Goal: Task Accomplishment & Management: Manage account settings

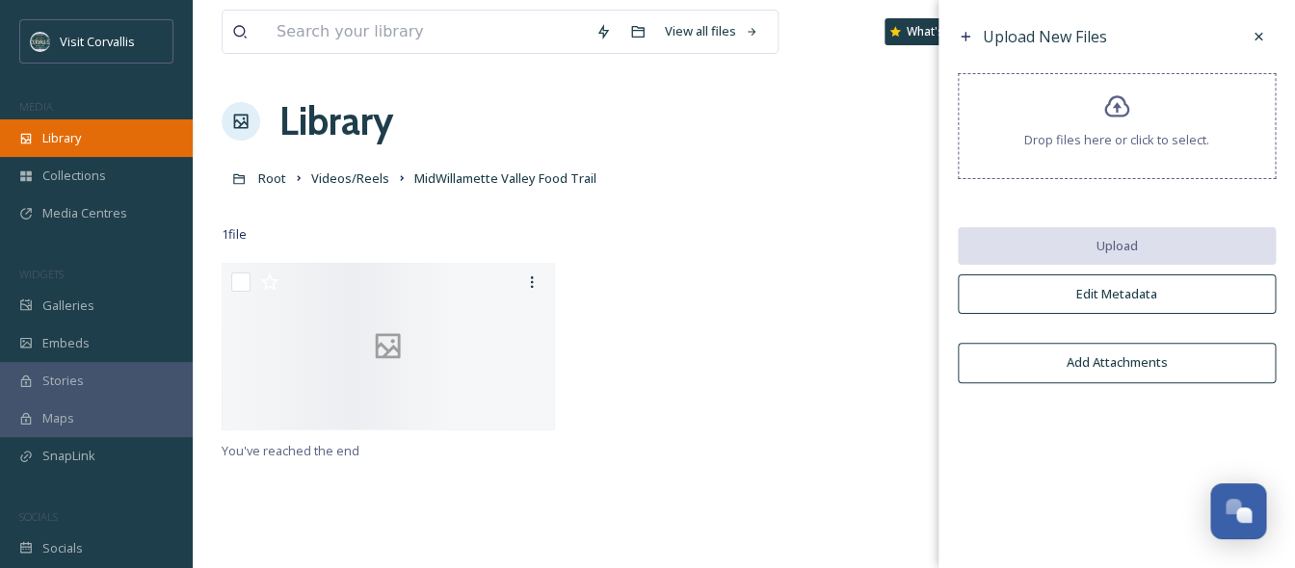
click at [71, 144] on span "Library" at bounding box center [61, 138] width 39 height 18
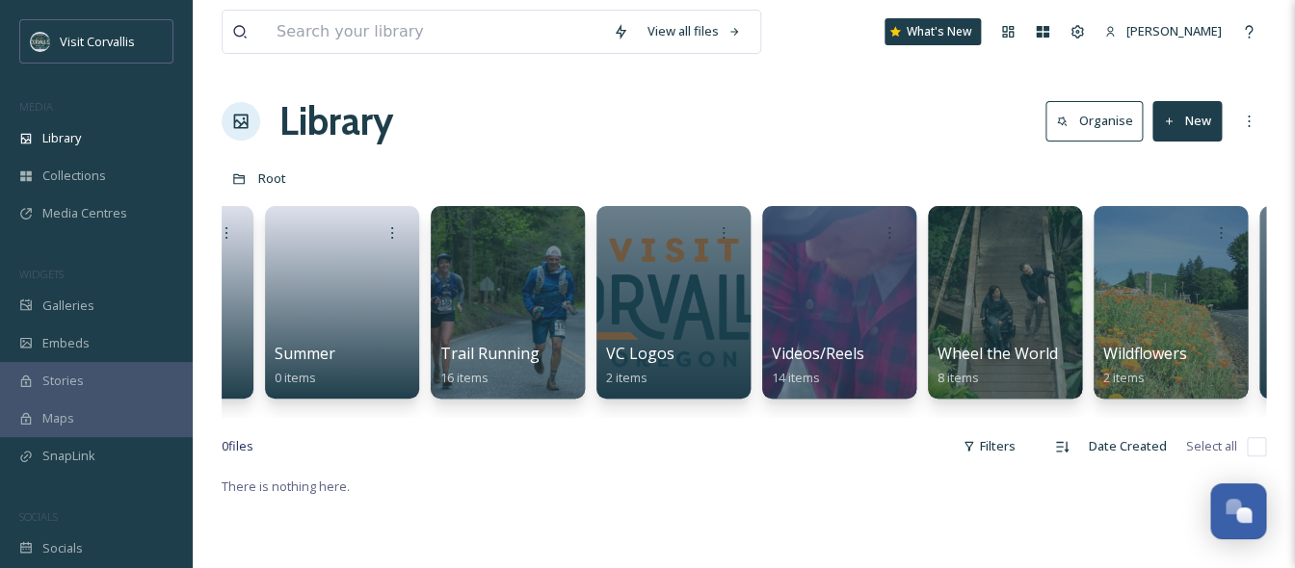
scroll to position [0, 5938]
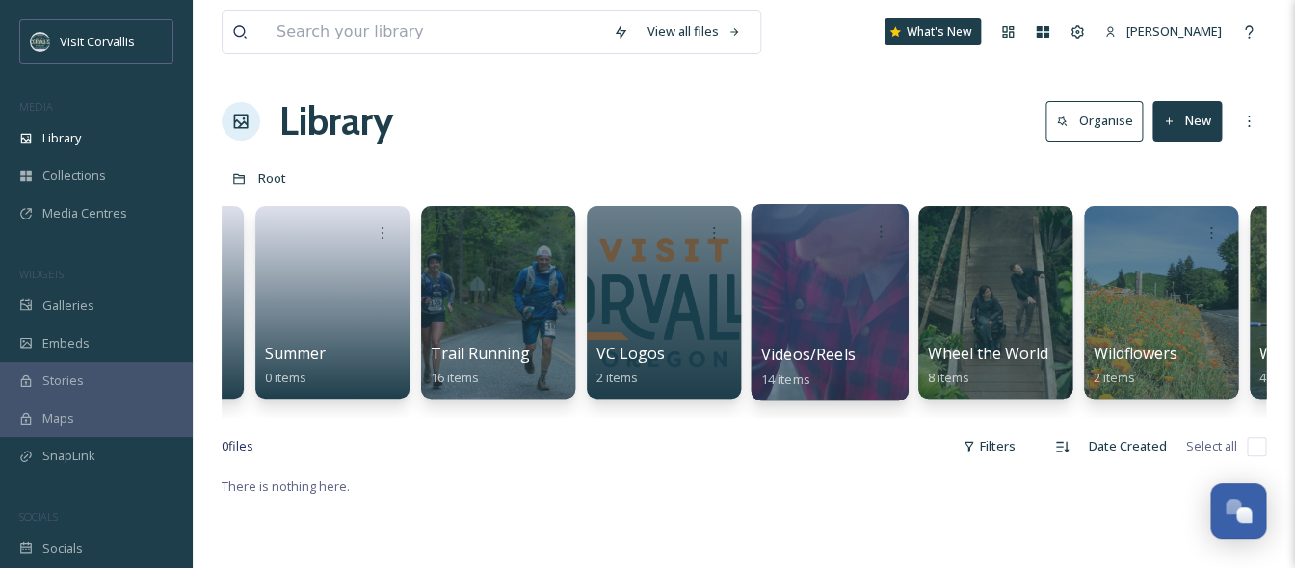
click at [834, 300] on div at bounding box center [829, 302] width 157 height 197
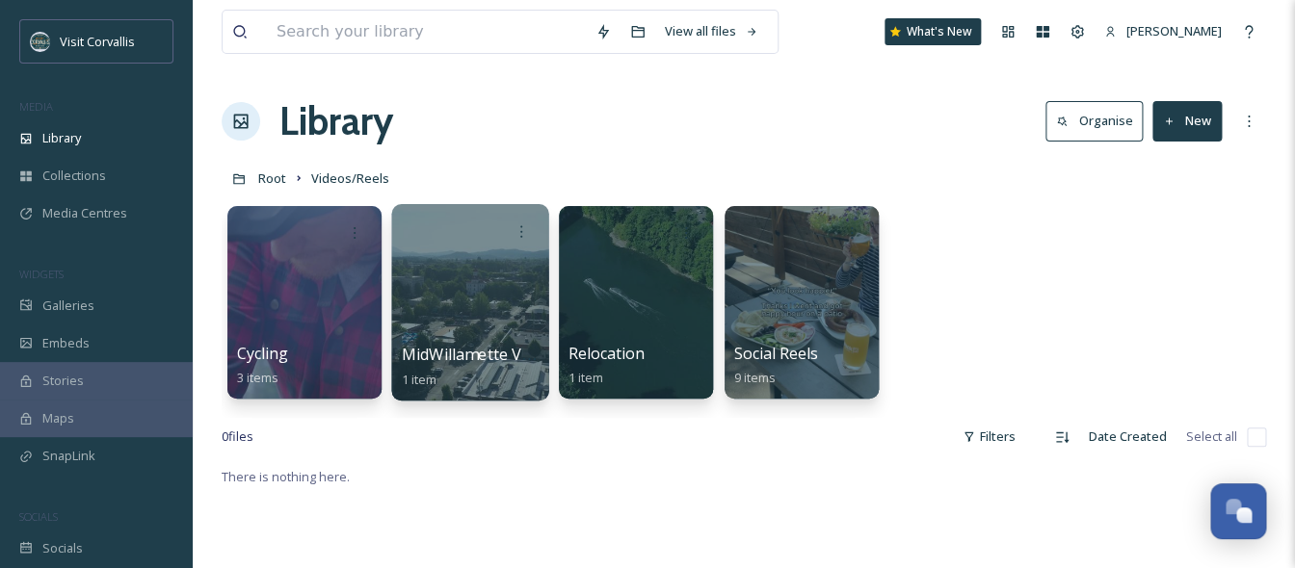
click at [501, 287] on div at bounding box center [469, 302] width 157 height 197
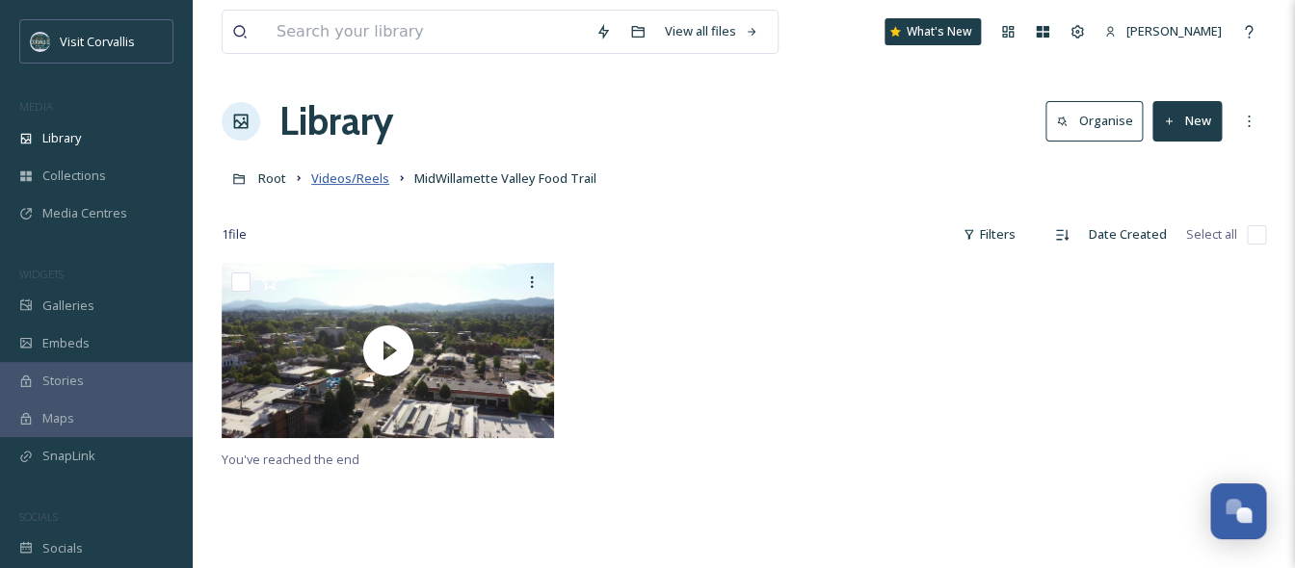
click at [361, 184] on span "Videos/Reels" at bounding box center [350, 178] width 78 height 17
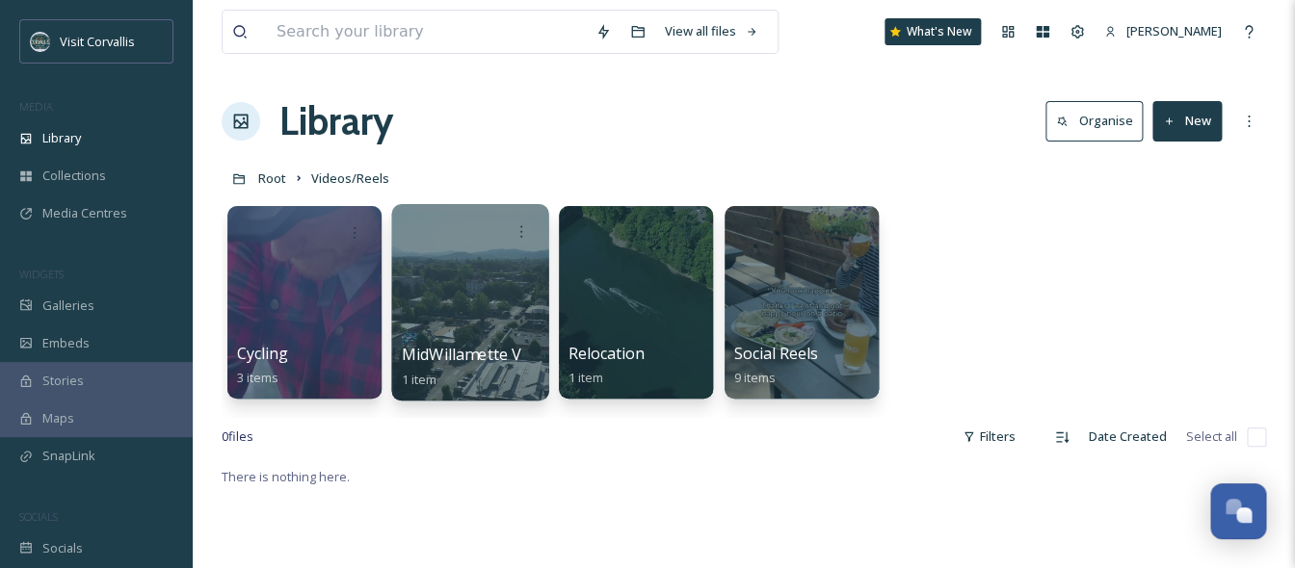
click at [449, 289] on div at bounding box center [469, 302] width 157 height 197
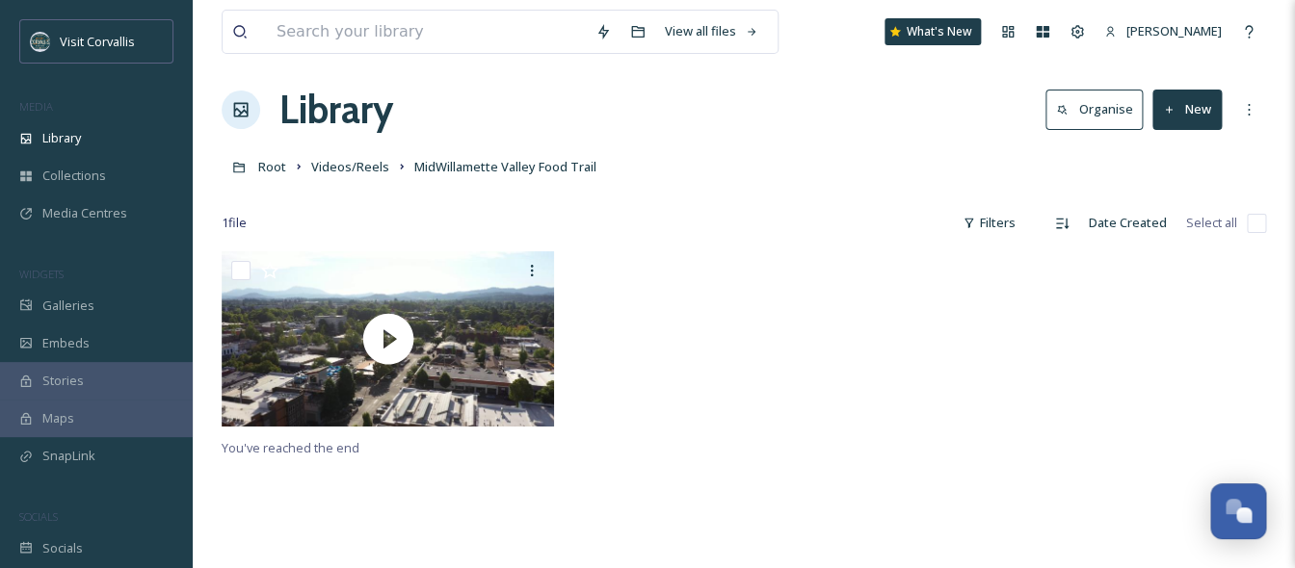
scroll to position [13, 0]
click at [366, 172] on span "Videos/Reels" at bounding box center [350, 165] width 78 height 17
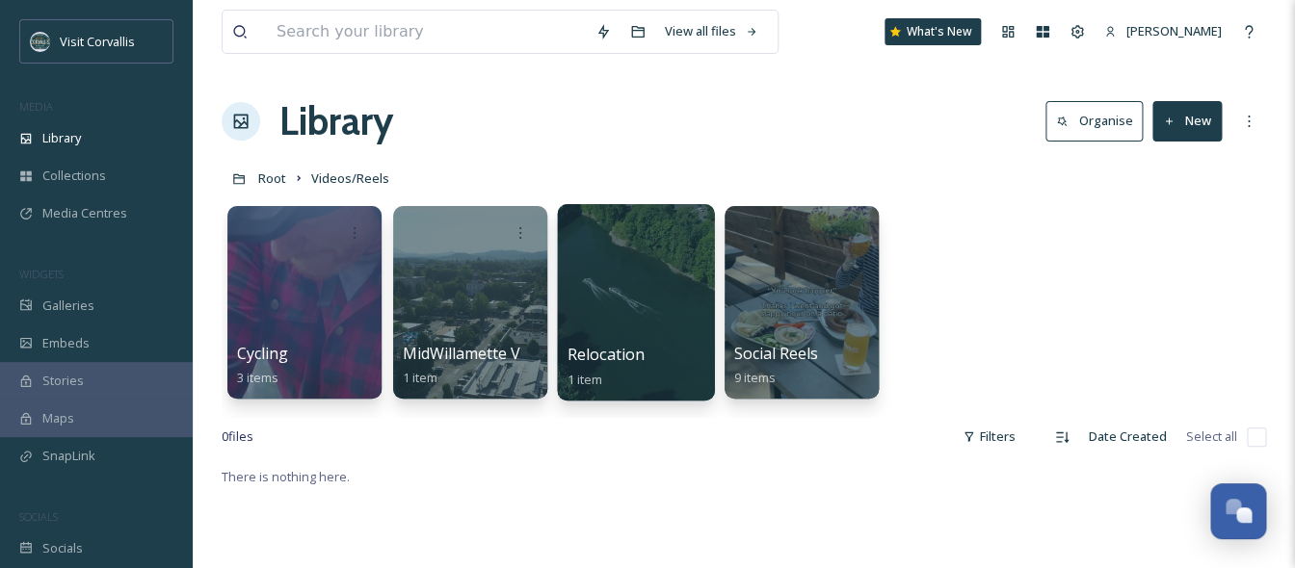
click at [633, 312] on div at bounding box center [635, 302] width 157 height 197
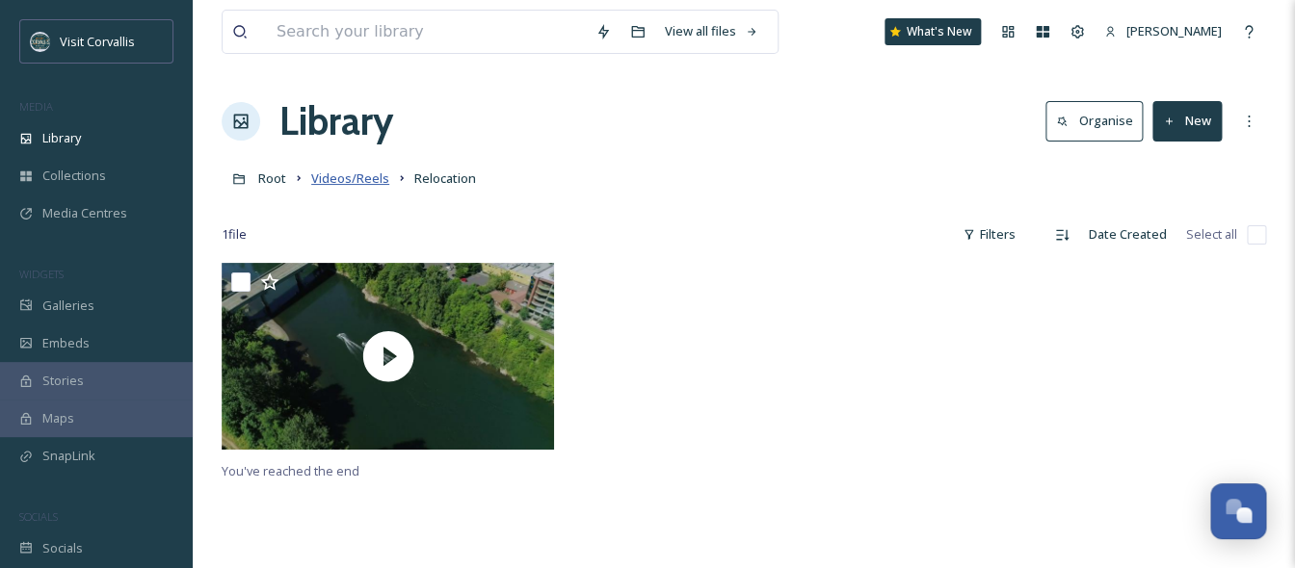
click at [347, 176] on span "Videos/Reels" at bounding box center [350, 178] width 78 height 17
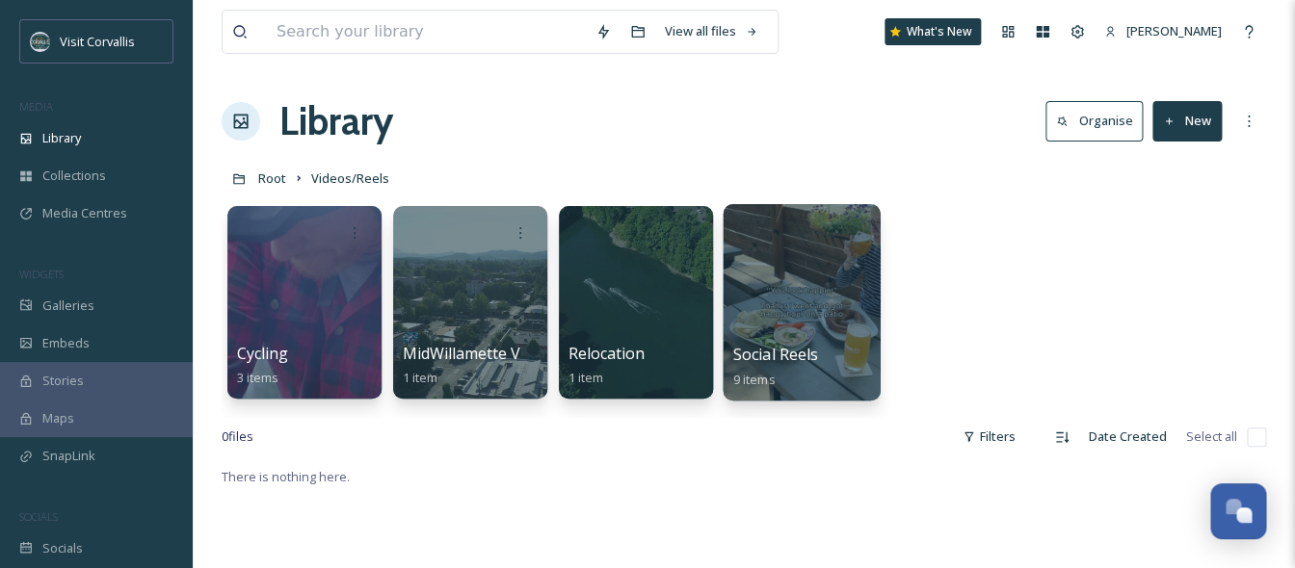
click at [821, 281] on div at bounding box center [801, 302] width 157 height 197
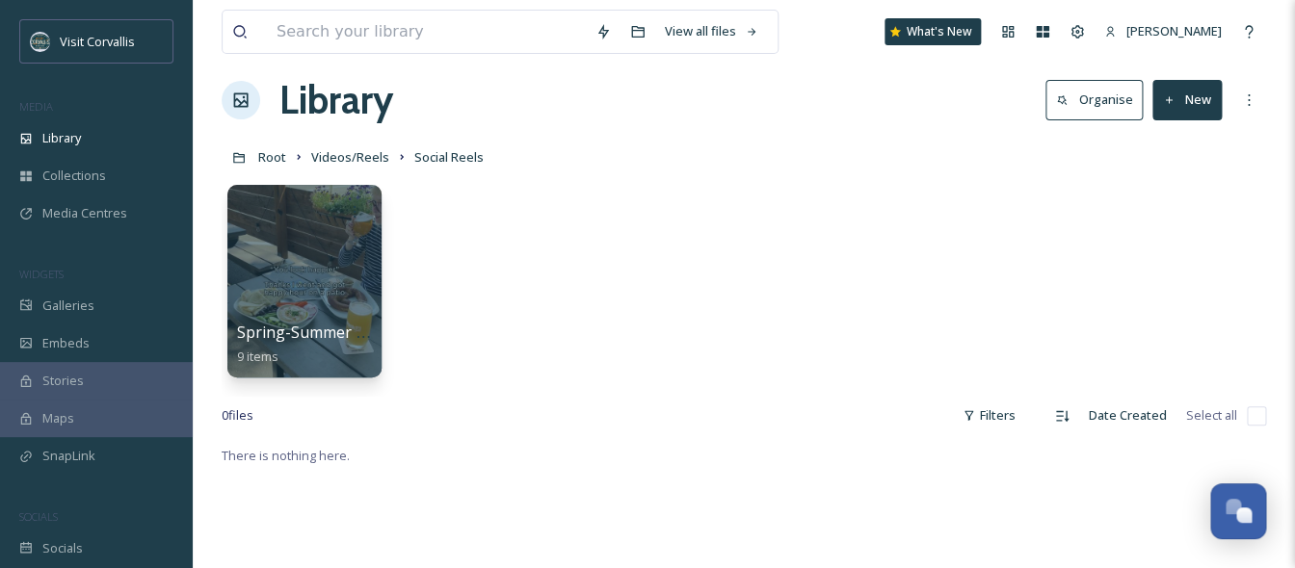
scroll to position [17, 0]
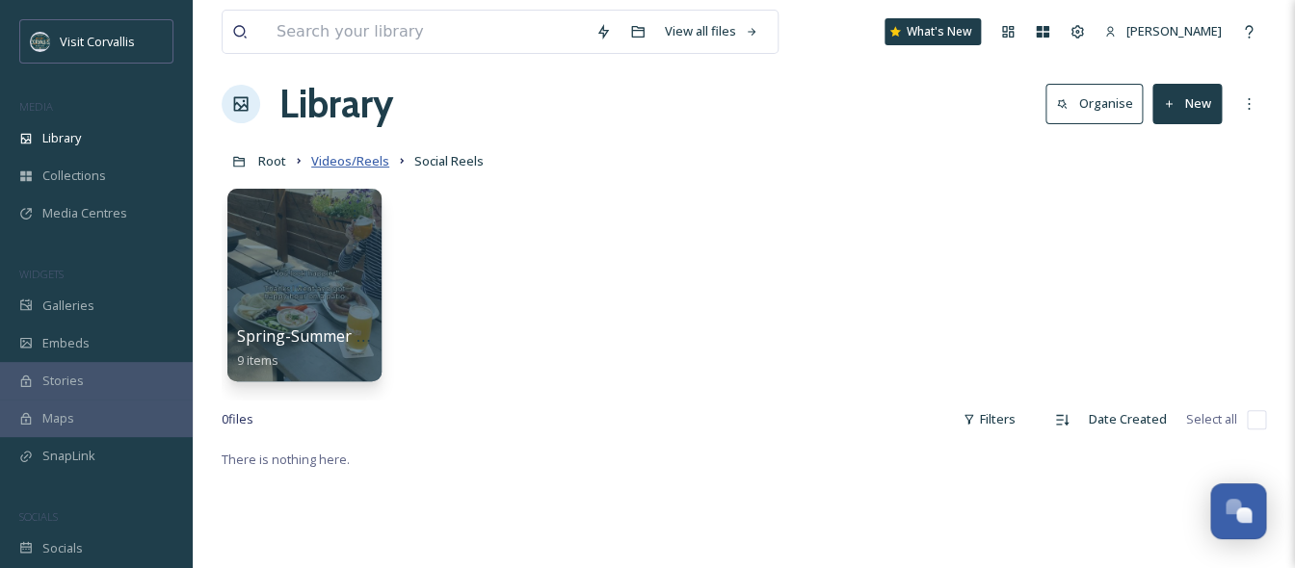
click at [356, 161] on span "Videos/Reels" at bounding box center [350, 160] width 78 height 17
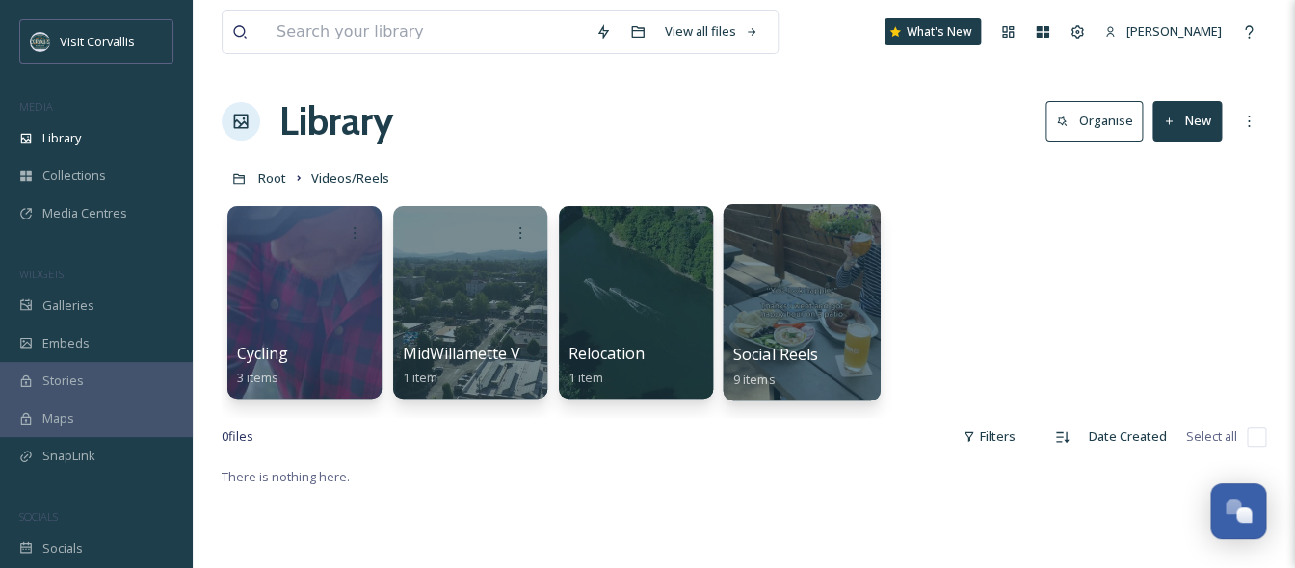
click at [840, 296] on div at bounding box center [801, 302] width 157 height 197
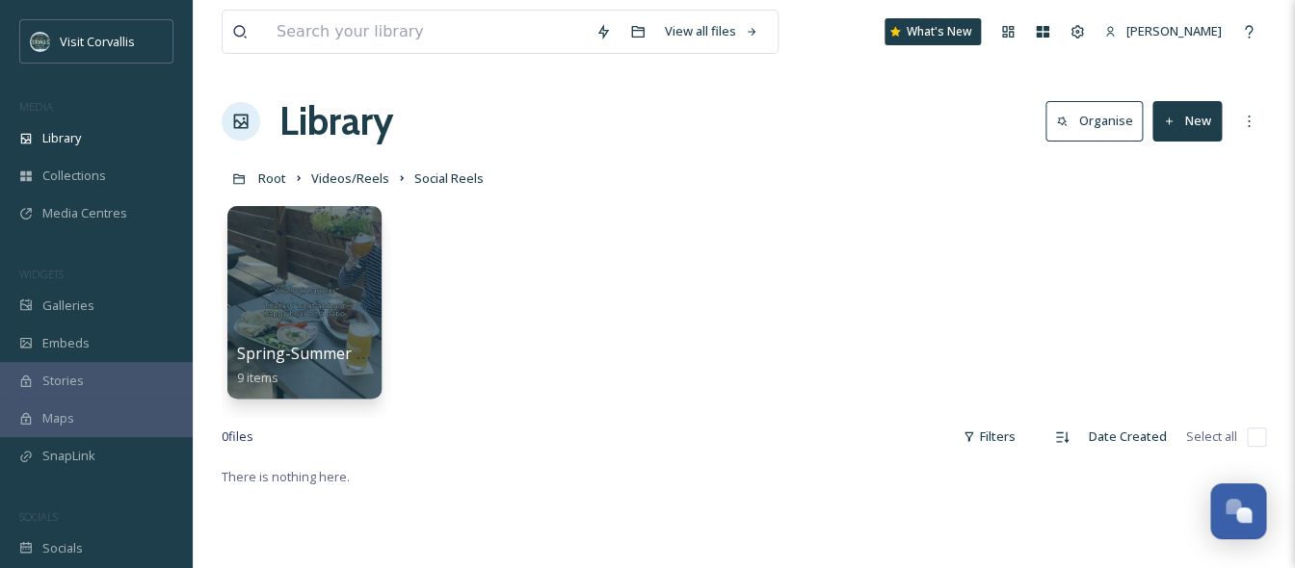
click at [1205, 127] on button "New" at bounding box center [1186, 121] width 69 height 40
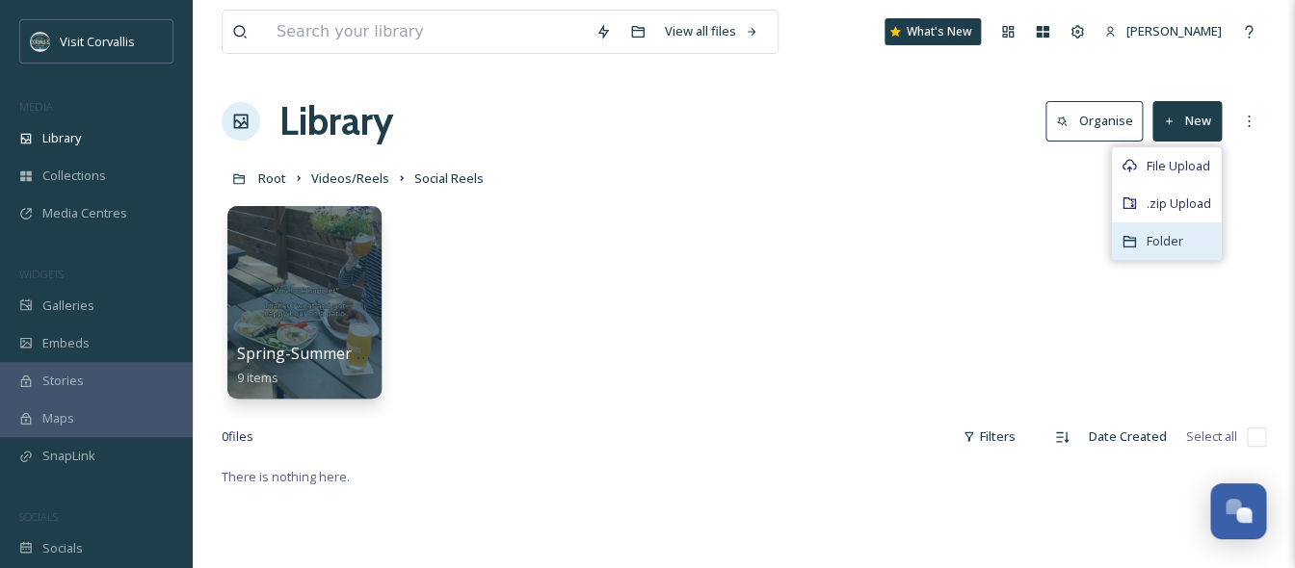
click at [1155, 252] on div "Folder" at bounding box center [1166, 242] width 109 height 38
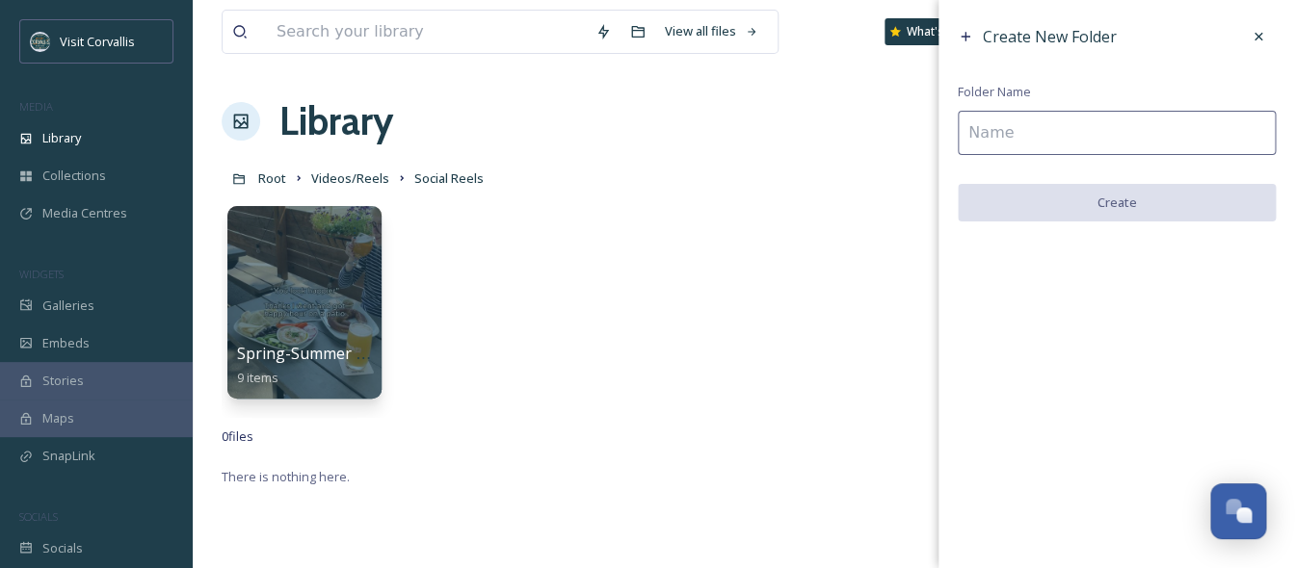
click at [1098, 137] on input at bounding box center [1117, 133] width 318 height 44
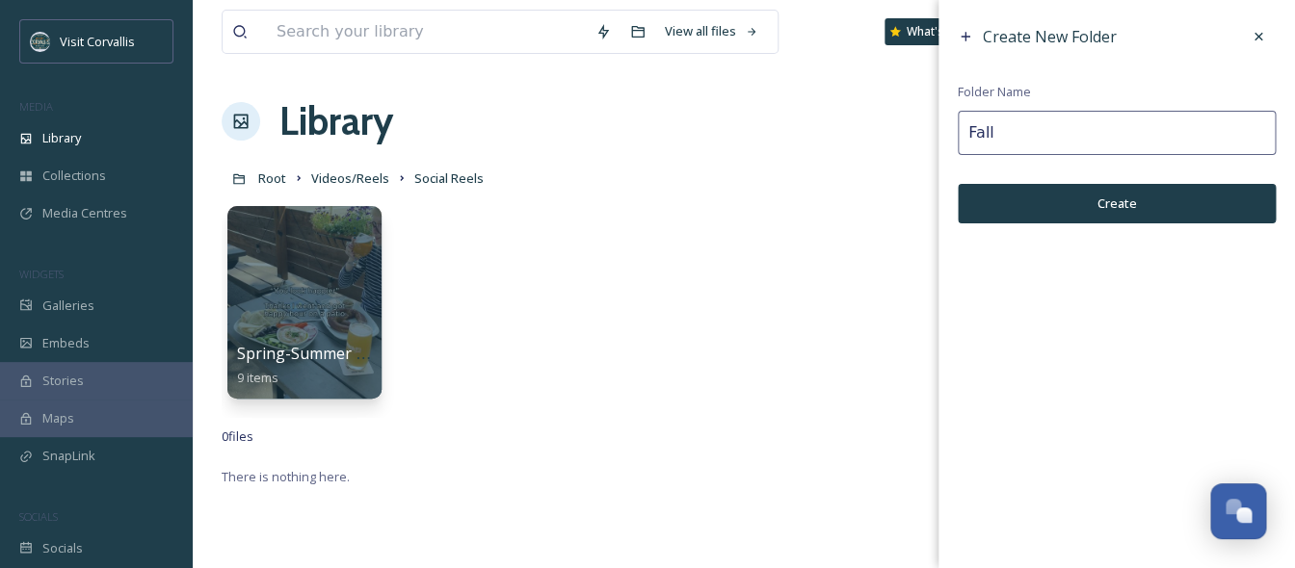
type input "Fall"
click at [1119, 199] on button "Create" at bounding box center [1117, 204] width 318 height 40
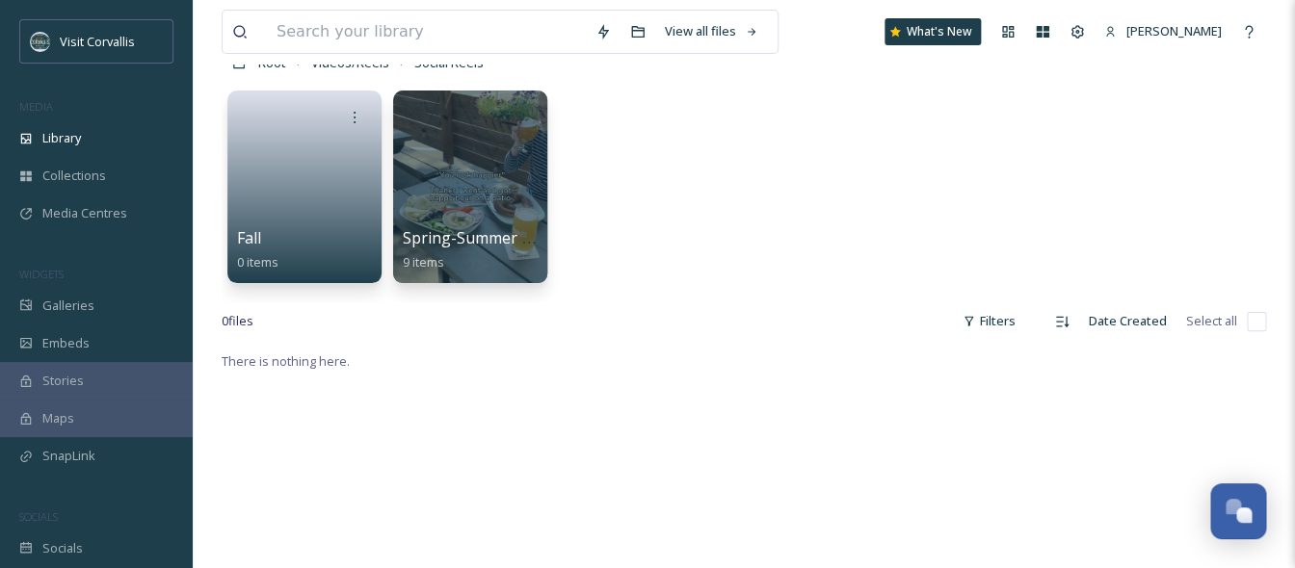
scroll to position [135, 0]
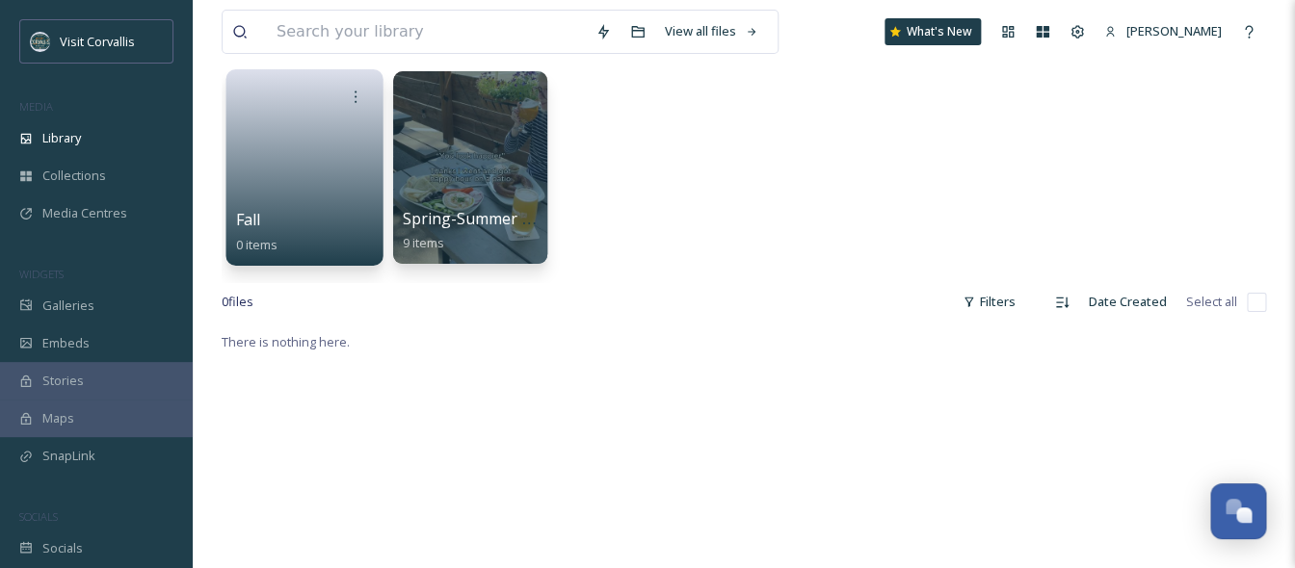
click at [301, 164] on link at bounding box center [305, 161] width 138 height 93
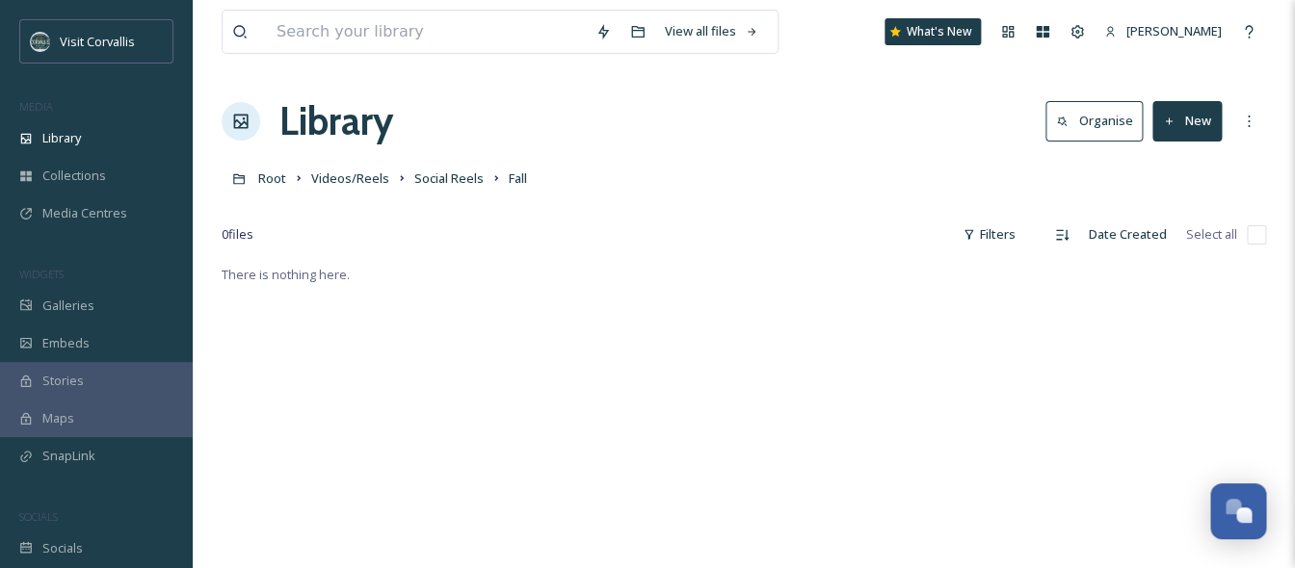
click at [1179, 120] on button "New" at bounding box center [1186, 121] width 69 height 40
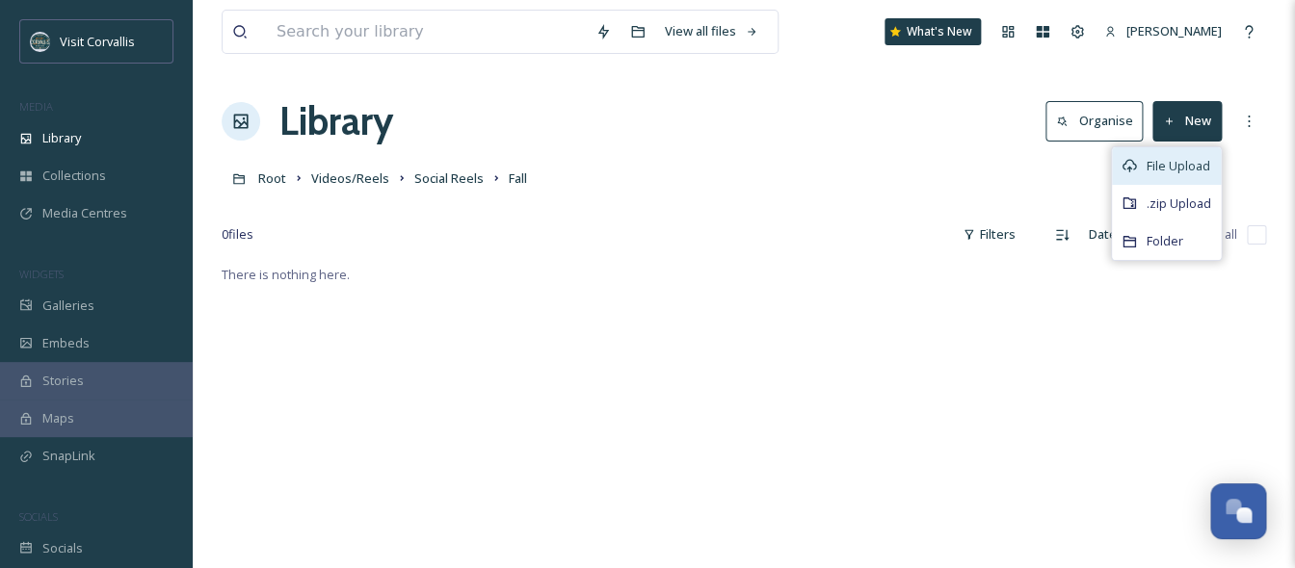
click at [1172, 164] on span "File Upload" at bounding box center [1179, 166] width 64 height 18
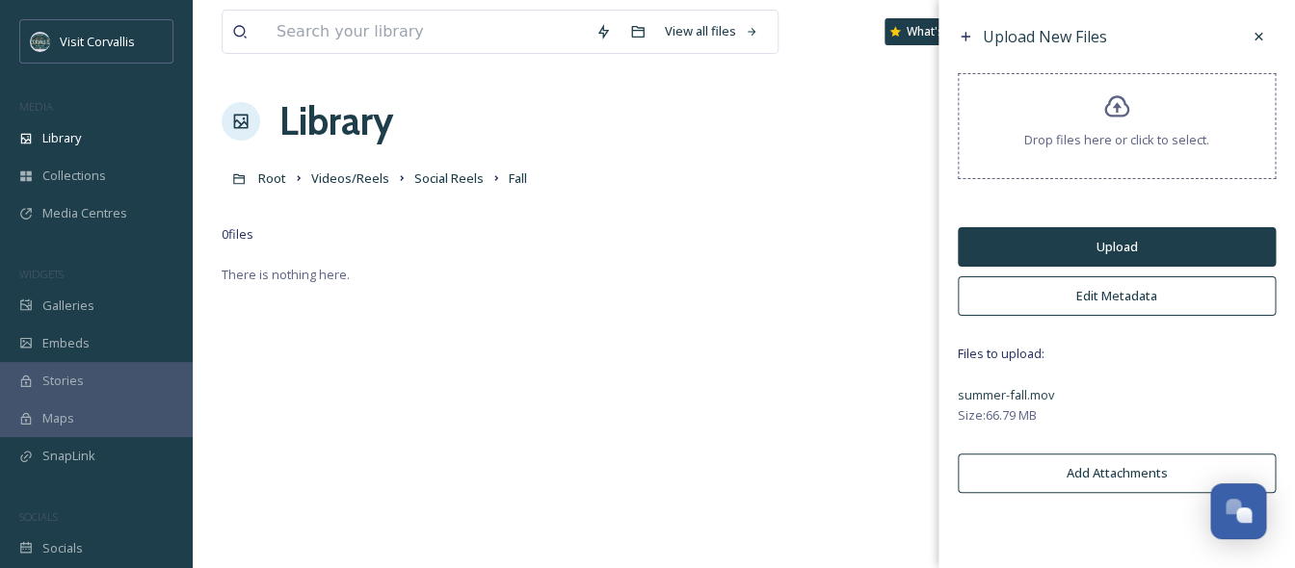
click at [1115, 247] on button "Upload" at bounding box center [1117, 247] width 318 height 40
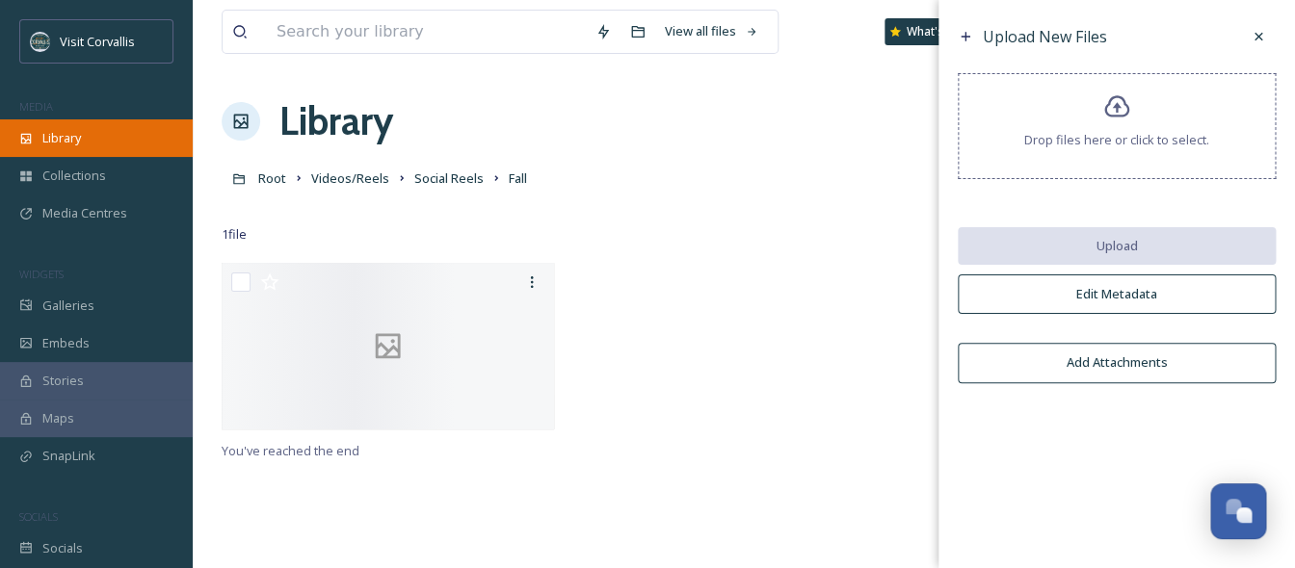
click at [97, 137] on div "Library" at bounding box center [96, 138] width 193 height 38
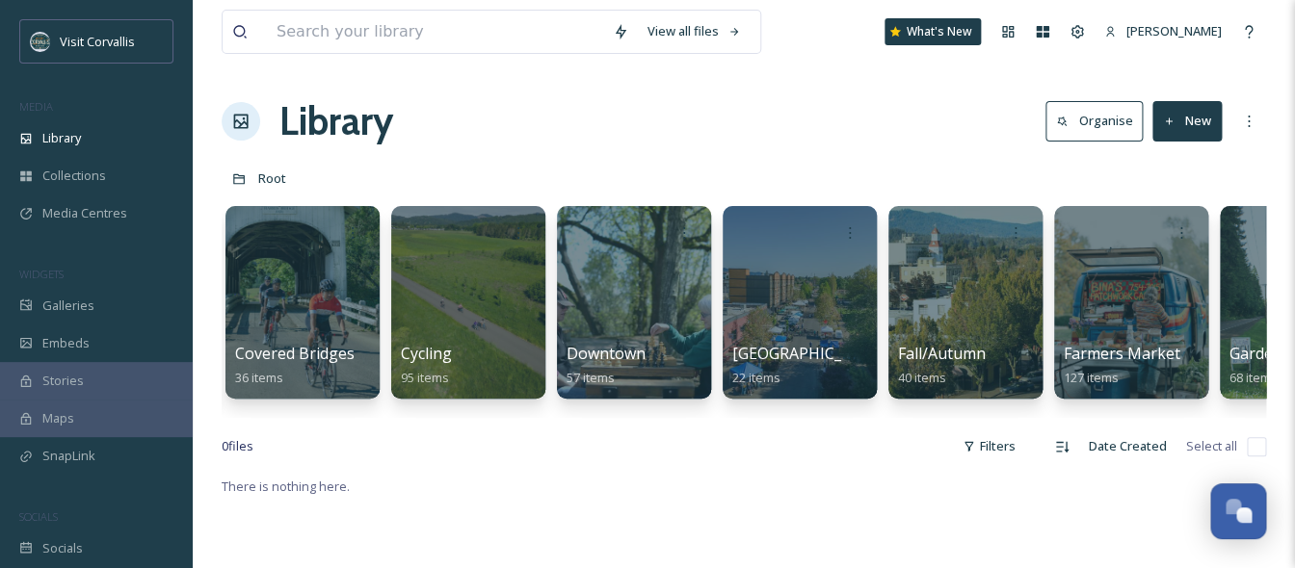
scroll to position [0, 2084]
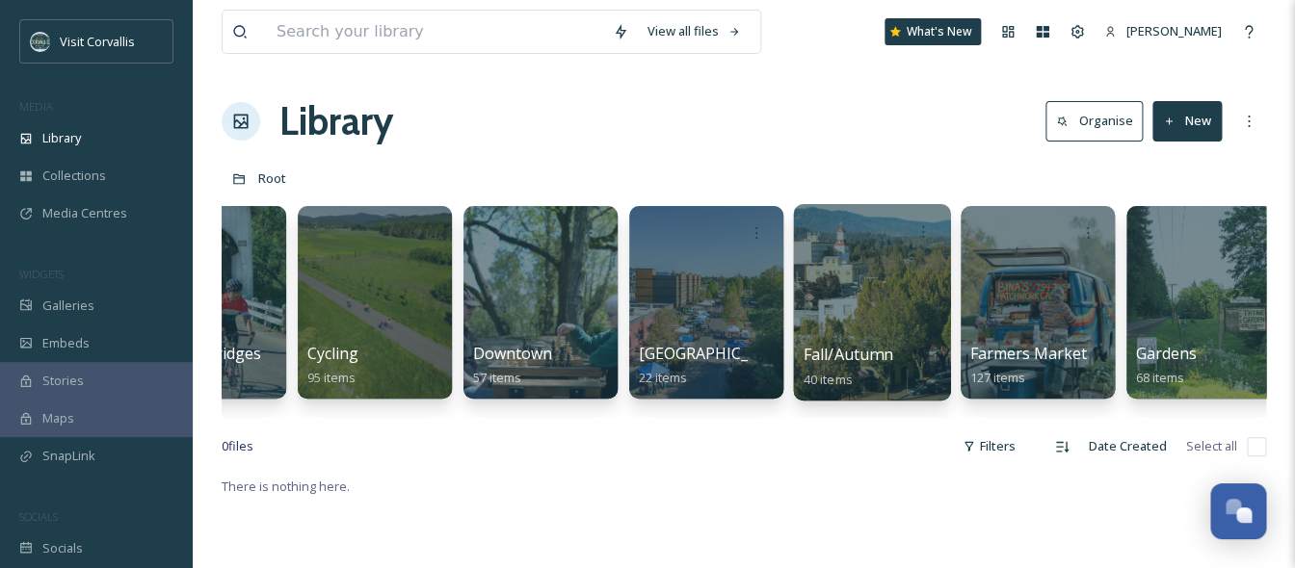
click at [910, 310] on div at bounding box center [871, 302] width 157 height 197
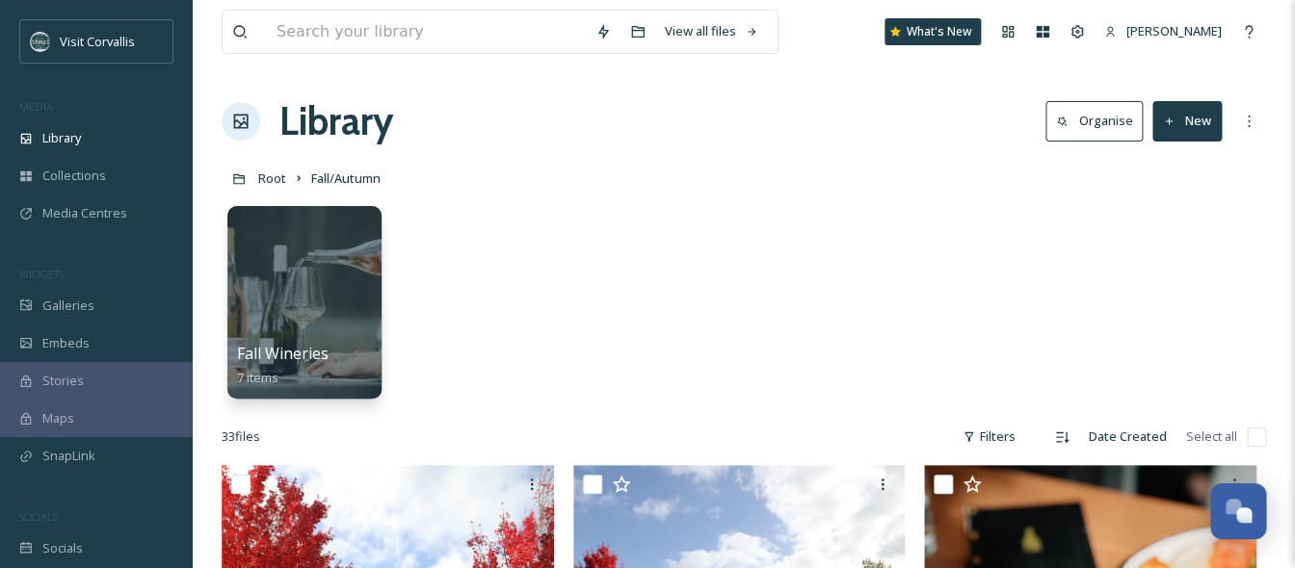
click at [1190, 124] on button "New" at bounding box center [1186, 121] width 69 height 40
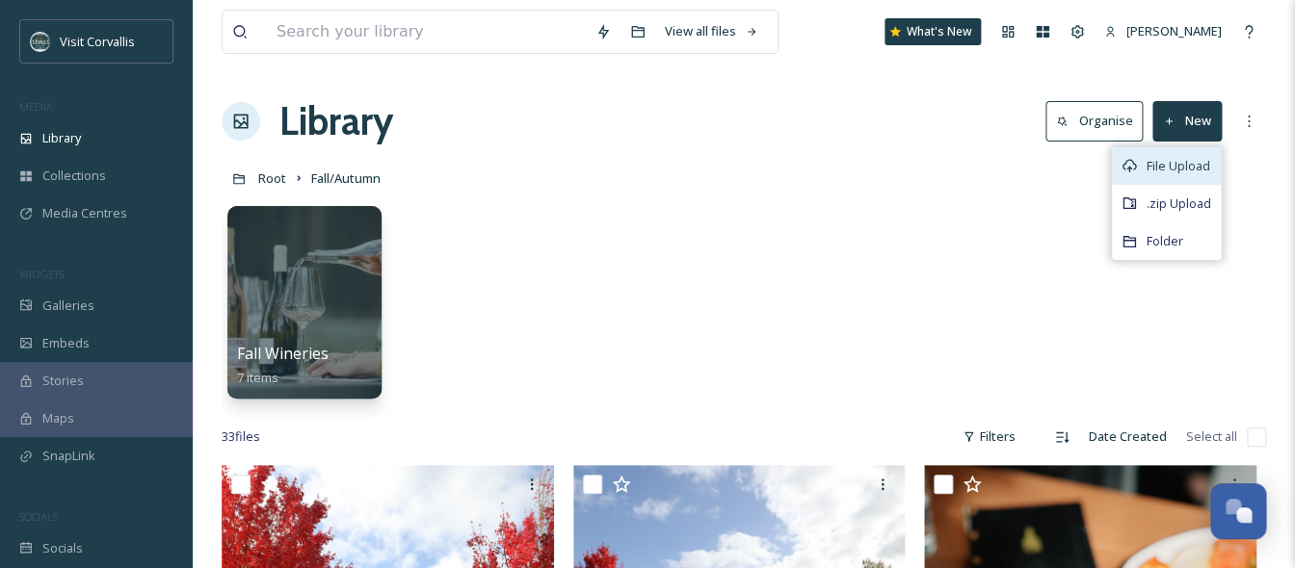
click at [1183, 162] on span "File Upload" at bounding box center [1179, 166] width 64 height 18
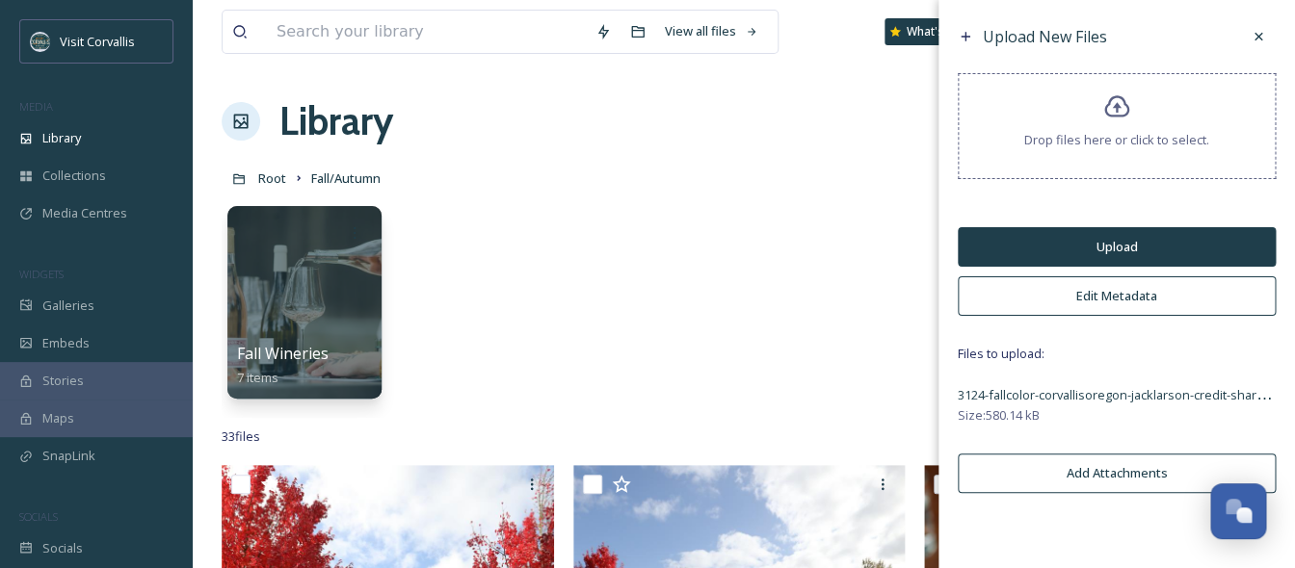
click at [1060, 296] on button "Edit Metadata" at bounding box center [1117, 297] width 318 height 40
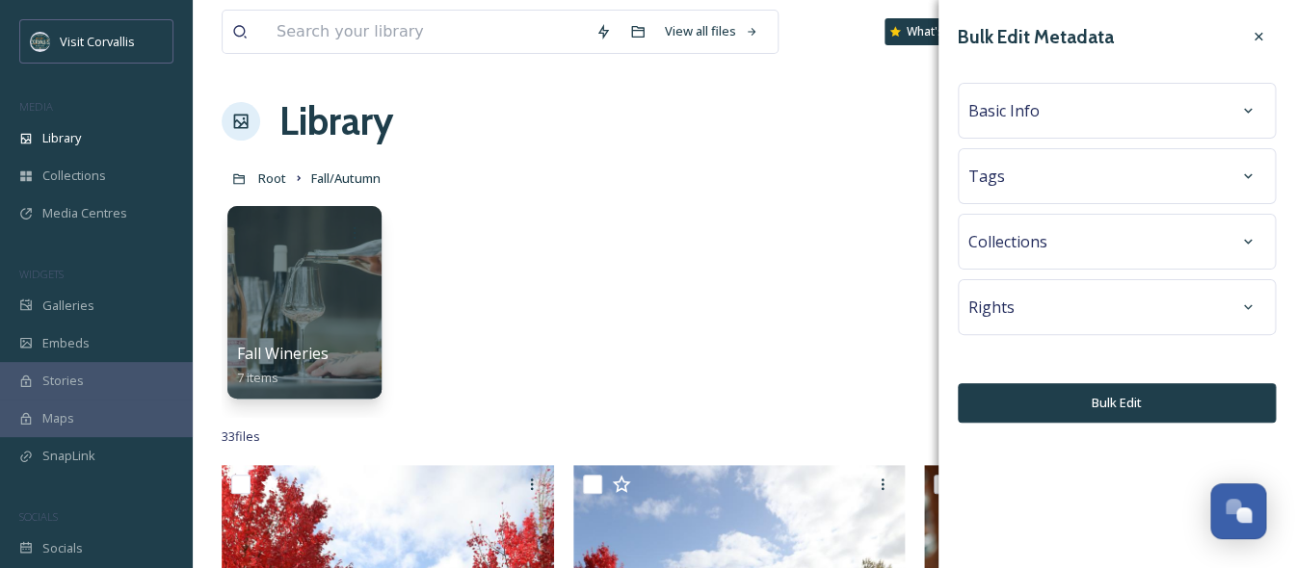
click at [1038, 182] on div "Tags" at bounding box center [1116, 176] width 297 height 35
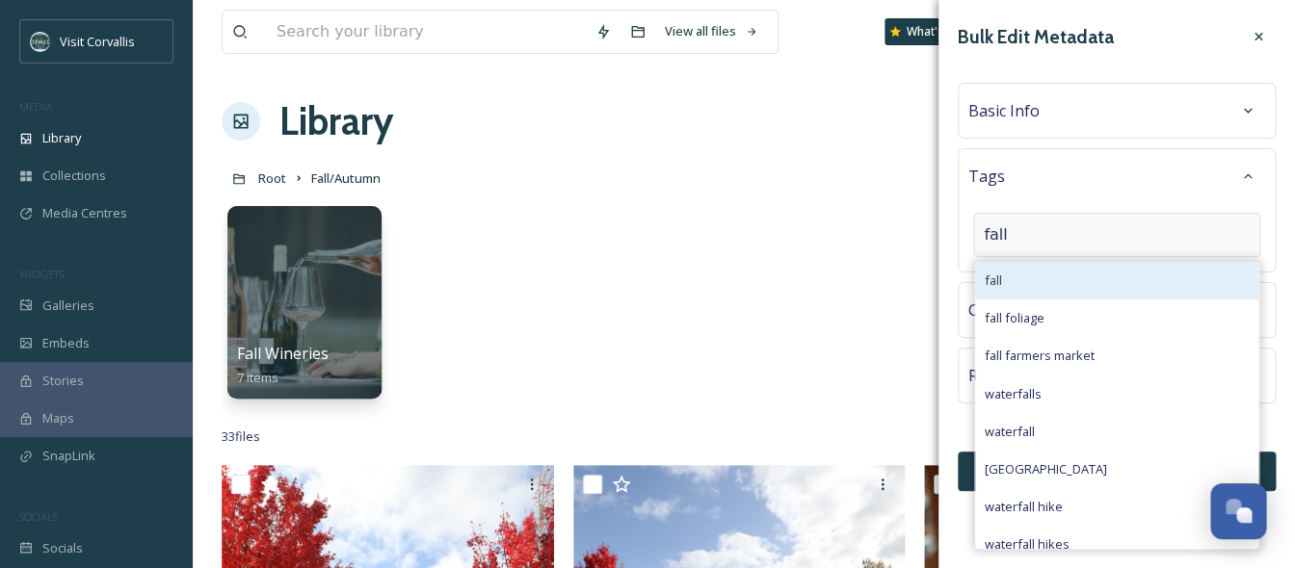
type input "fall"
click at [1020, 289] on div "fall" at bounding box center [1116, 281] width 283 height 38
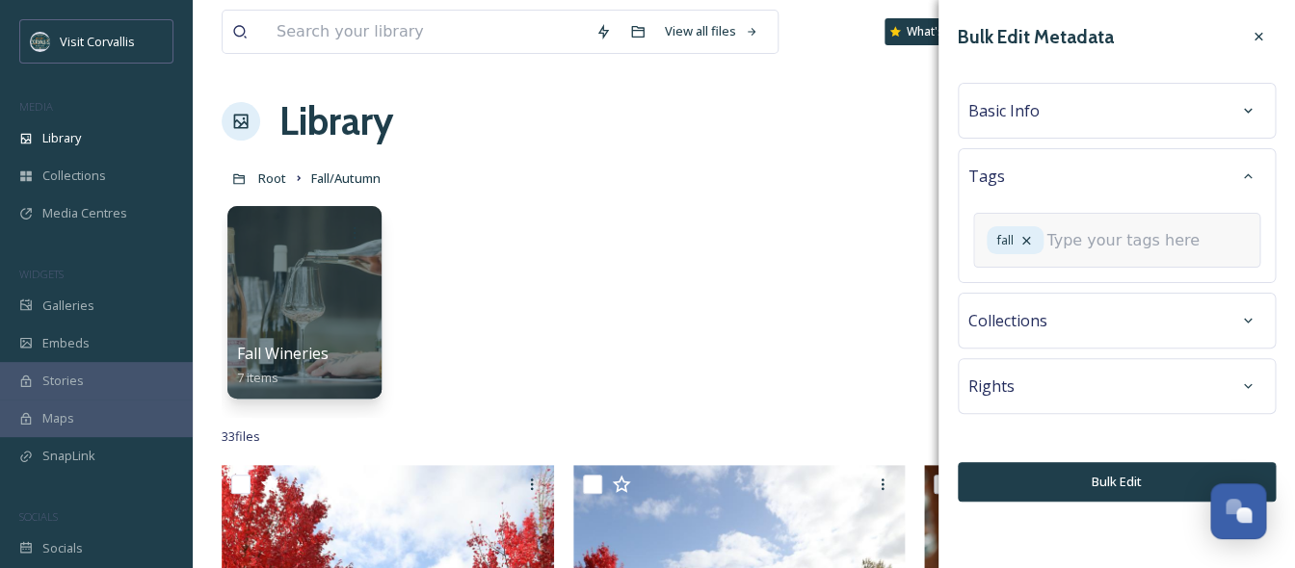
click at [1046, 252] on input at bounding box center [1142, 240] width 193 height 23
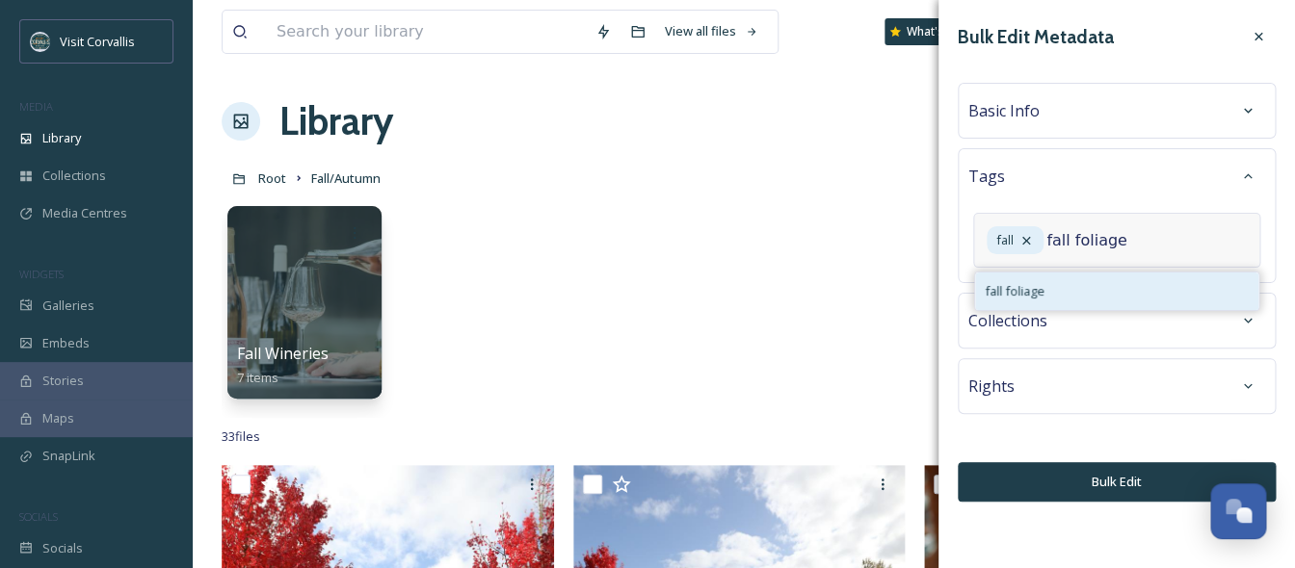
type input "fall foliage"
click at [1048, 307] on div "fall foliage" at bounding box center [1116, 292] width 283 height 38
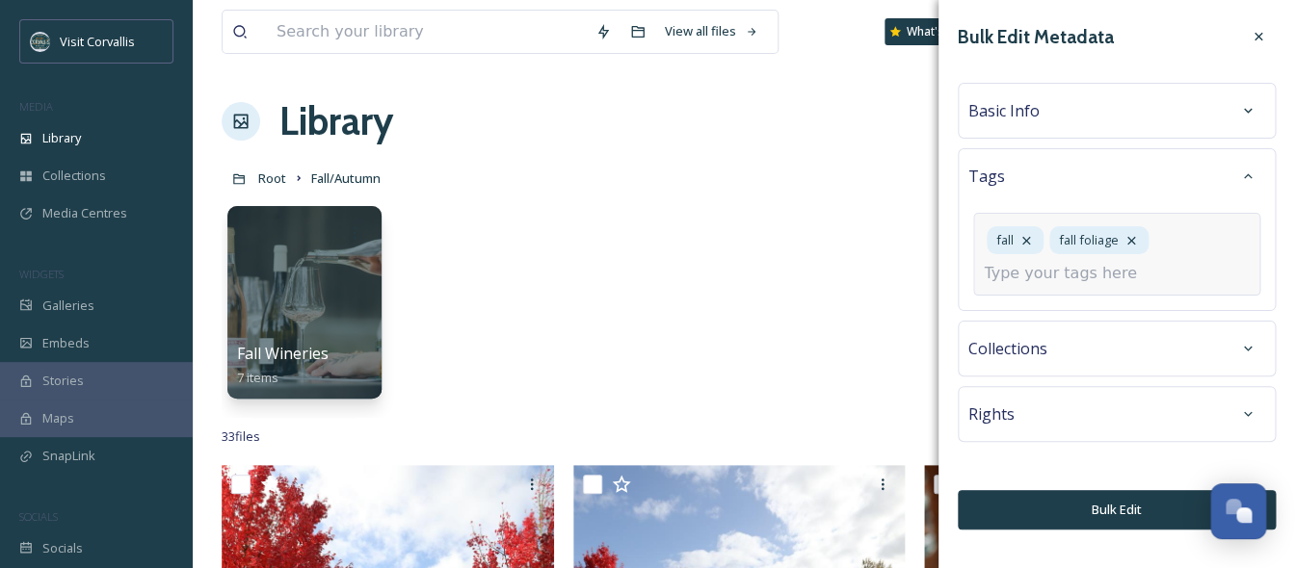
click at [1052, 280] on input at bounding box center [1080, 273] width 193 height 23
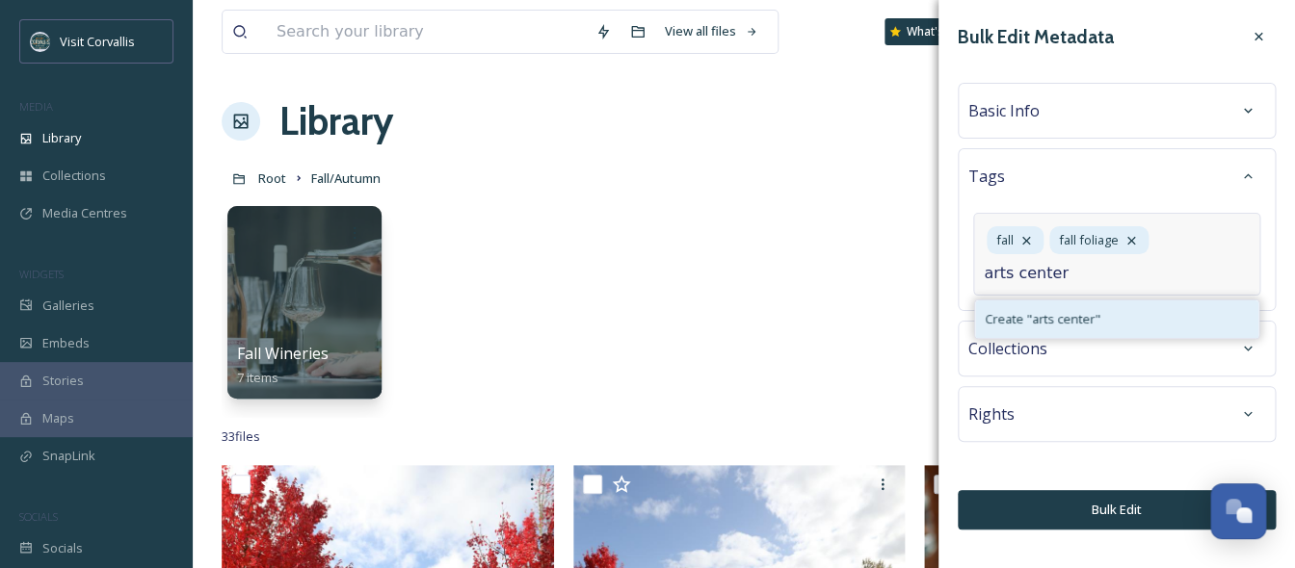
type input "arts center"
click at [1069, 315] on span "Create " arts center "" at bounding box center [1043, 319] width 116 height 18
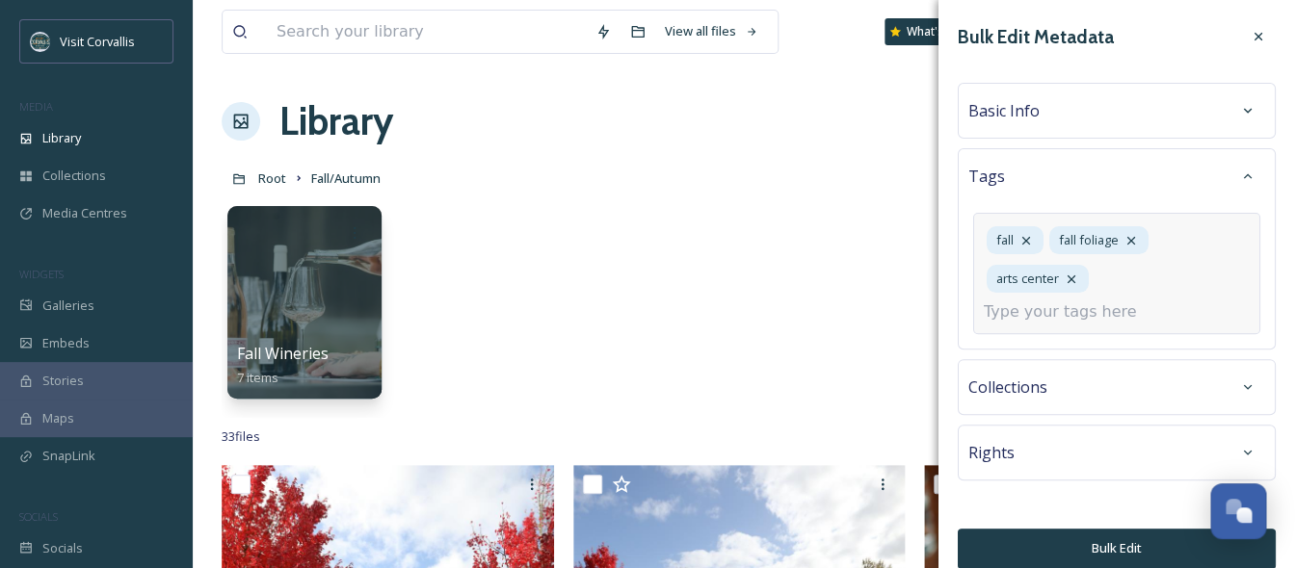
click at [1070, 115] on div "Basic Info" at bounding box center [1116, 110] width 297 height 35
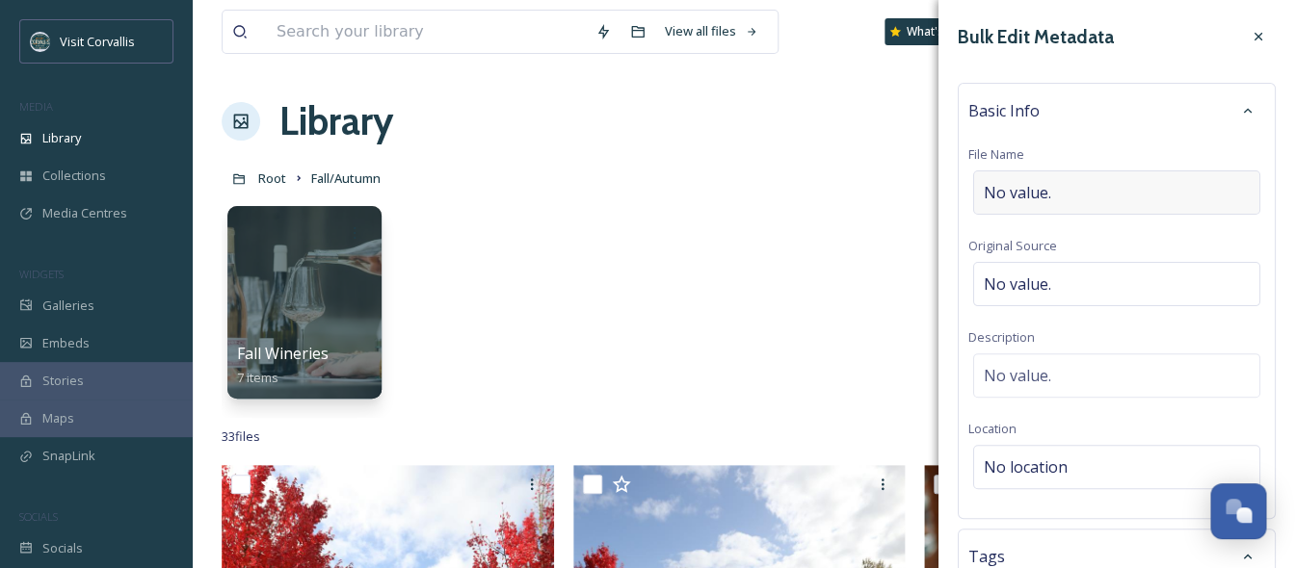
click at [1028, 191] on span "No value." at bounding box center [1017, 192] width 67 height 23
type input "Arts Center in the Fall"
click at [1053, 359] on div "No value." at bounding box center [1116, 371] width 287 height 44
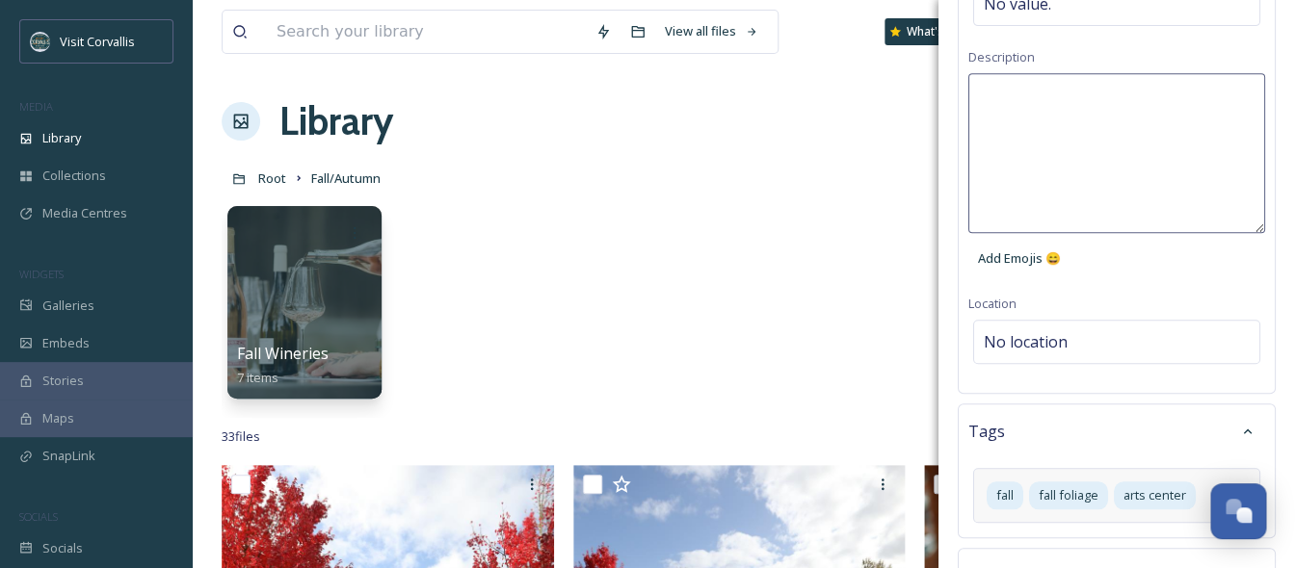
scroll to position [483, 0]
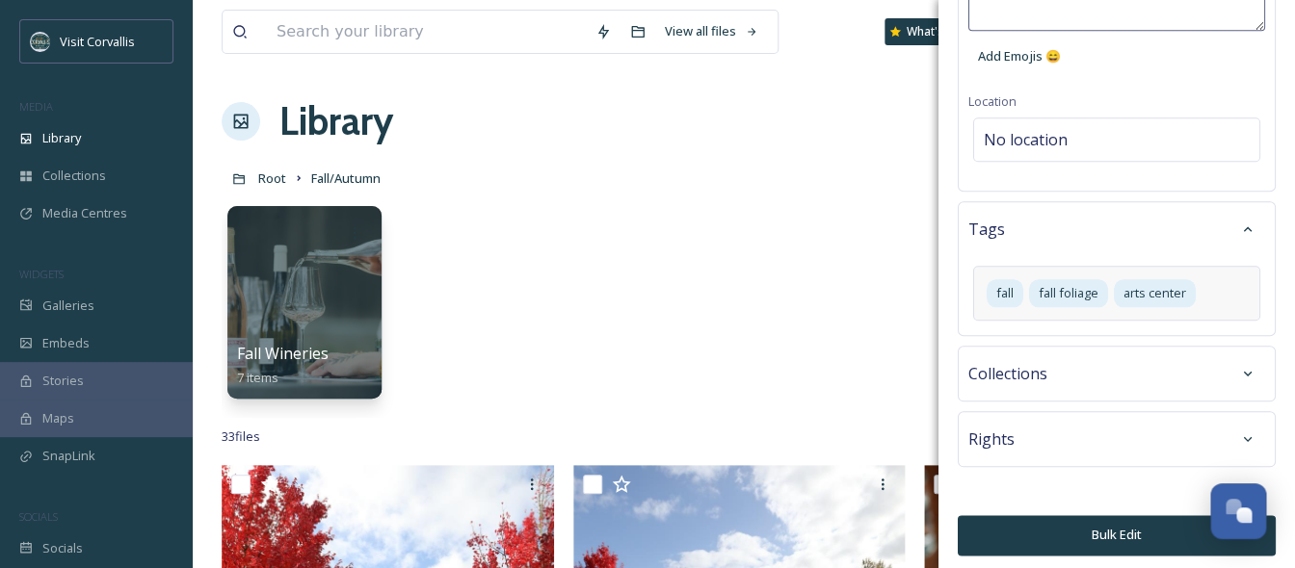
click at [1022, 524] on button "Bulk Edit" at bounding box center [1117, 535] width 318 height 40
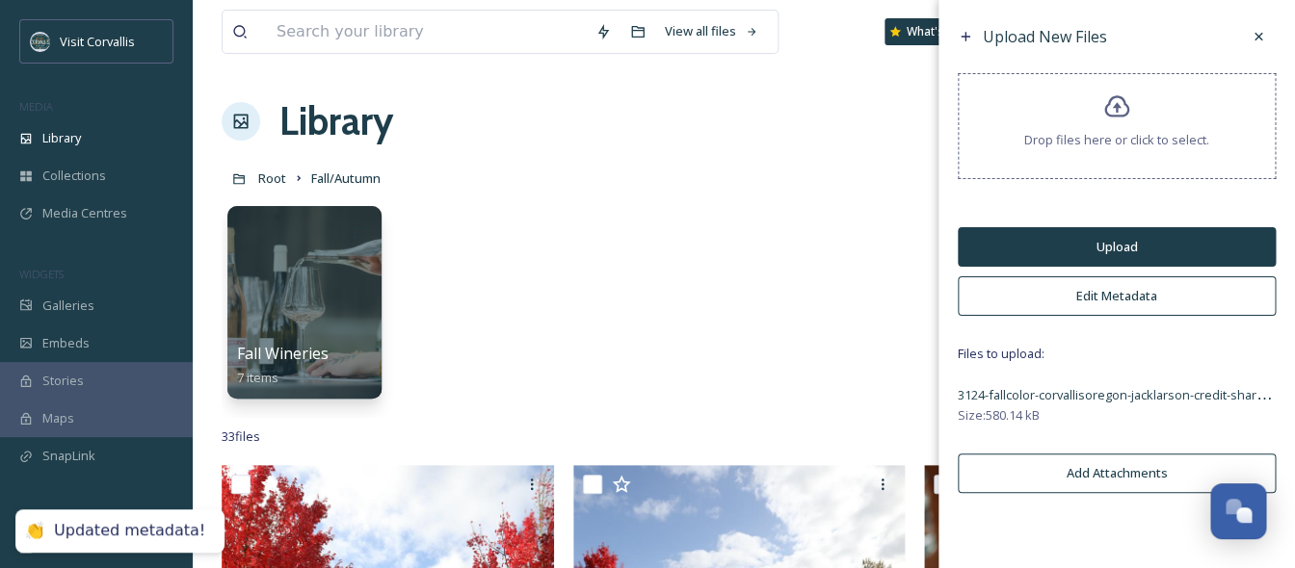
click at [1116, 250] on button "Upload" at bounding box center [1117, 247] width 318 height 40
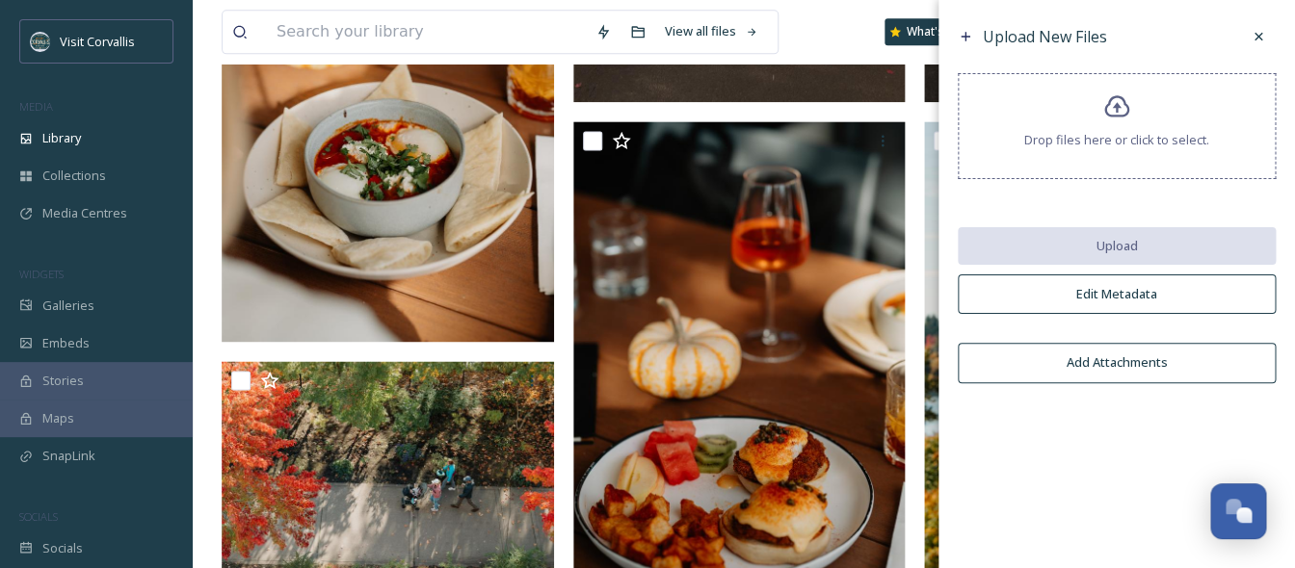
scroll to position [858, 0]
